Goal: Transaction & Acquisition: Purchase product/service

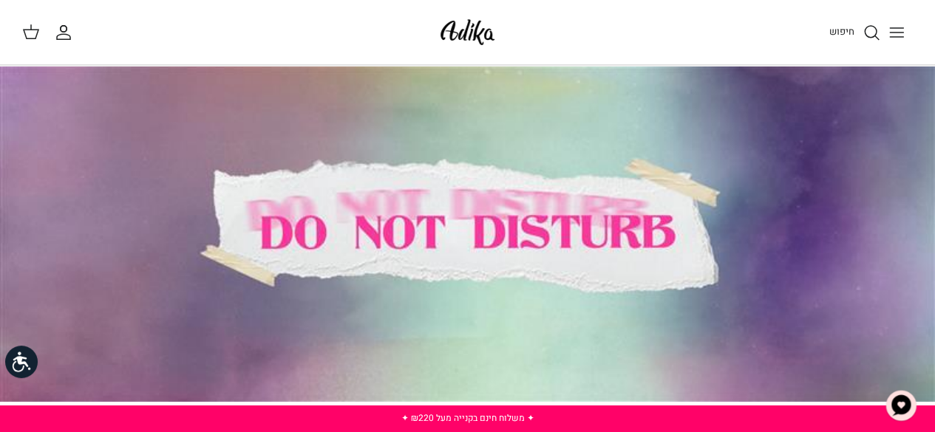
click at [473, 30] on img at bounding box center [467, 32] width 63 height 35
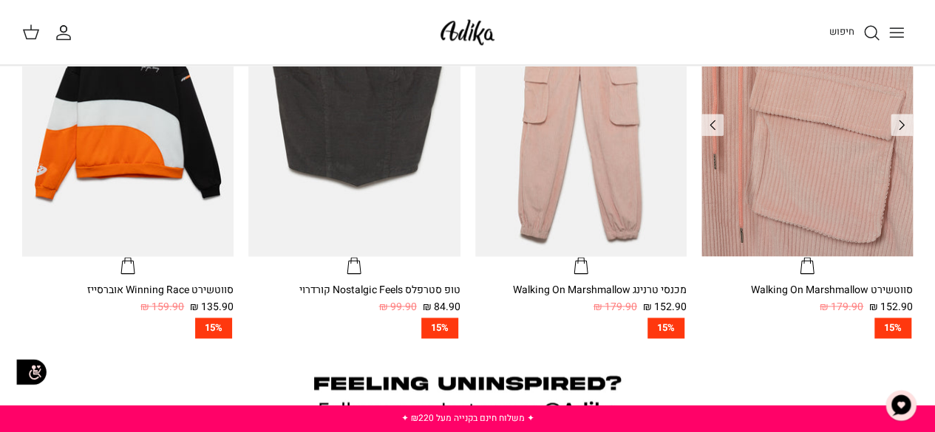
scroll to position [928, 0]
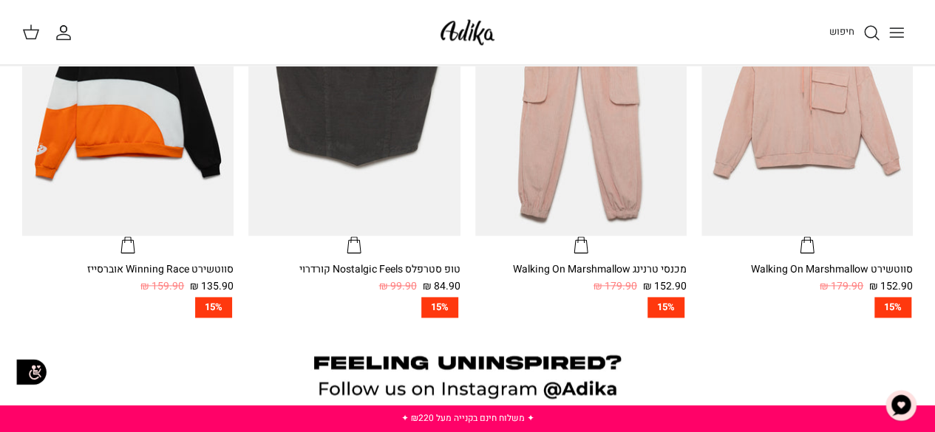
click at [898, 39] on icon "Toggle menu" at bounding box center [896, 33] width 18 height 18
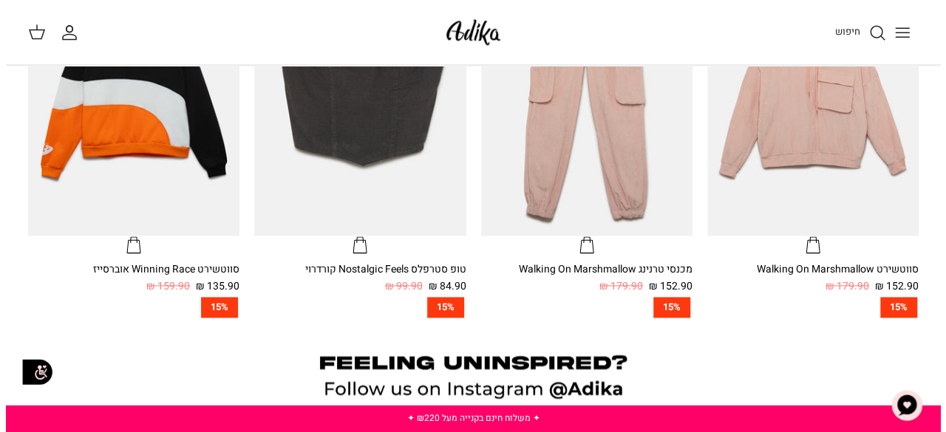
scroll to position [931, 0]
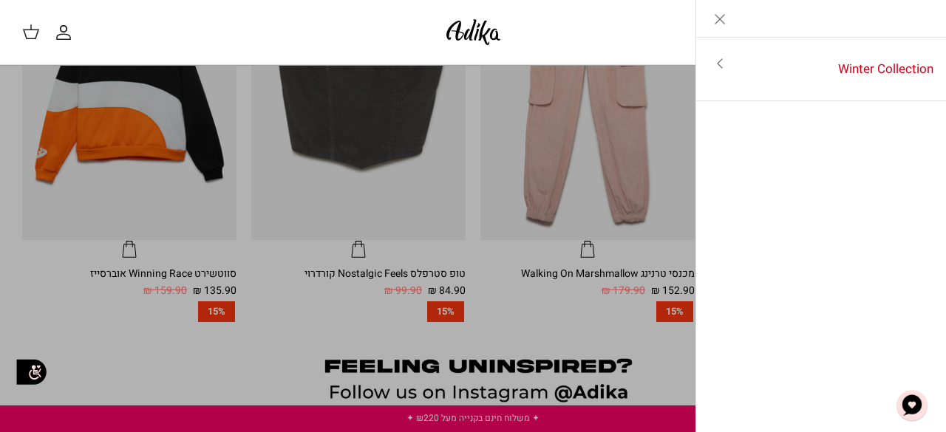
click at [717, 67] on icon "Toggle menu" at bounding box center [720, 64] width 18 height 18
click at [879, 58] on link "לכל הפריטים" at bounding box center [821, 65] width 236 height 37
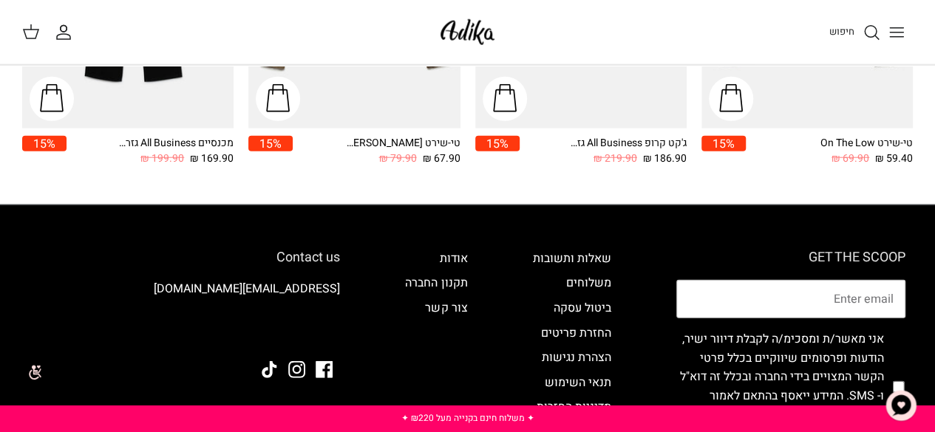
scroll to position [1855, 0]
